Goal: Task Accomplishment & Management: Use online tool/utility

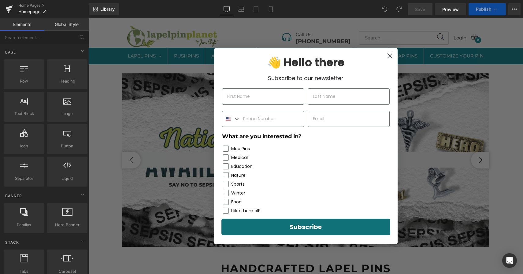
drag, startPoint x: 88, startPoint y: 18, endPoint x: 387, endPoint y: 58, distance: 301.4
click at [387, 58] on circle "Close dialog" at bounding box center [390, 56] width 10 height 10
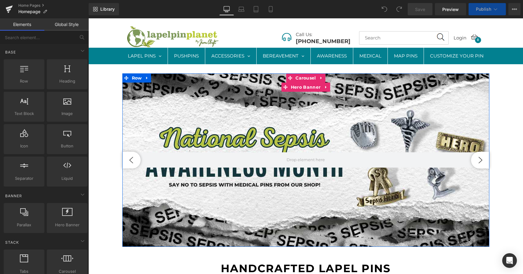
click at [240, 142] on div at bounding box center [305, 159] width 367 height 173
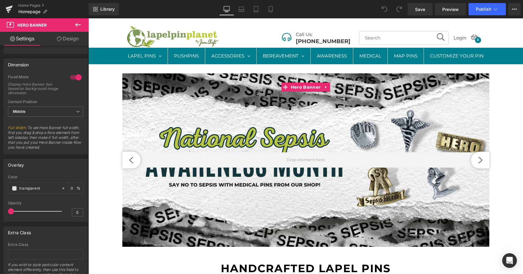
scroll to position [214, 0]
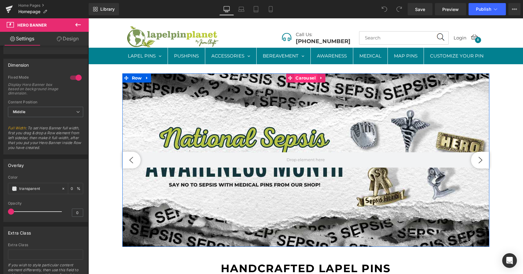
click at [307, 75] on span "Carousel" at bounding box center [305, 77] width 23 height 9
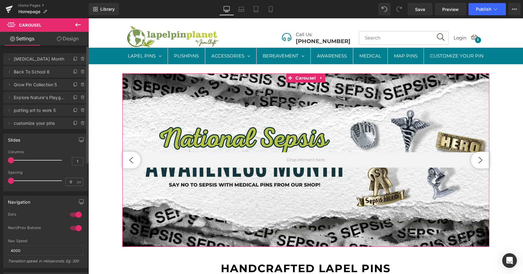
click at [32, 71] on span "Back To School 8" at bounding box center [39, 72] width 51 height 12
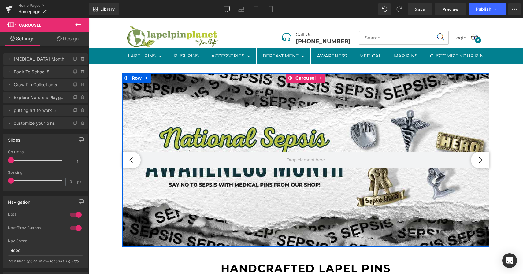
click at [480, 155] on button "›" at bounding box center [480, 160] width 18 height 17
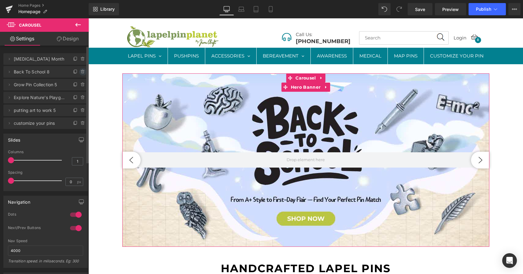
click at [81, 73] on icon at bounding box center [82, 71] width 5 height 5
click at [79, 73] on button "Delete" at bounding box center [76, 72] width 19 height 8
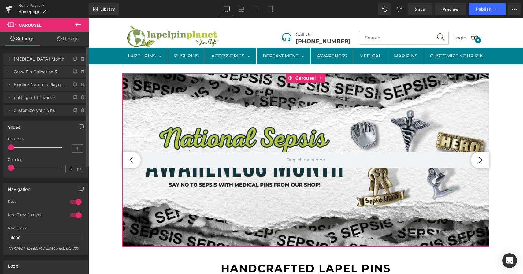
click at [49, 73] on span "Grow Pin Collection 5" at bounding box center [39, 72] width 51 height 12
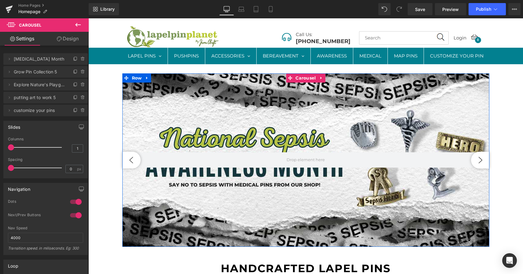
click at [477, 158] on button "›" at bounding box center [480, 160] width 18 height 17
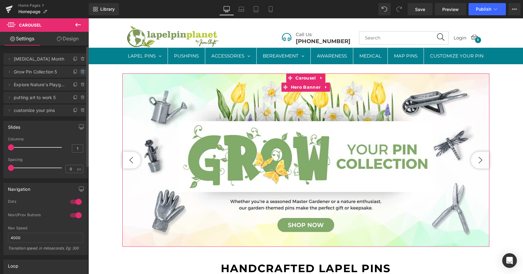
click at [81, 72] on icon at bounding box center [82, 72] width 2 height 3
click at [71, 75] on button "Delete" at bounding box center [76, 72] width 19 height 8
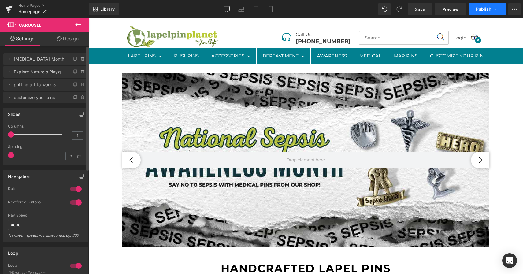
click at [477, 12] on button "Publish" at bounding box center [487, 9] width 37 height 12
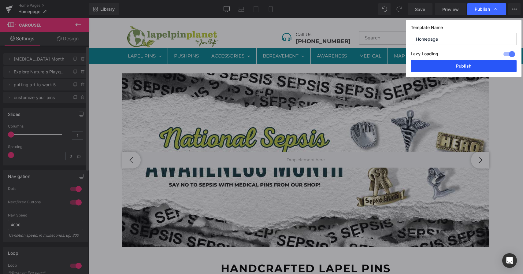
drag, startPoint x: 471, startPoint y: 64, endPoint x: 382, endPoint y: 46, distance: 90.6
click at [471, 64] on button "Publish" at bounding box center [464, 66] width 106 height 12
